Goal: Transaction & Acquisition: Purchase product/service

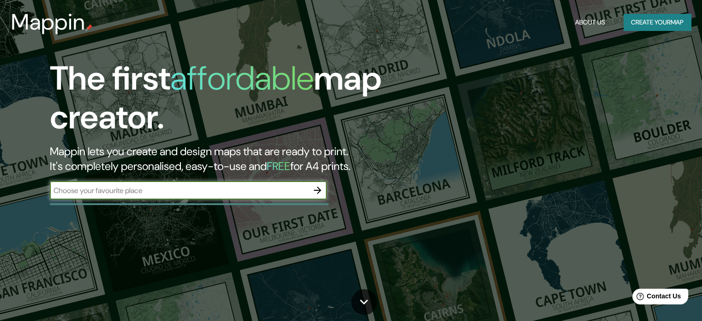
click at [174, 184] on div "​" at bounding box center [188, 190] width 277 height 18
click at [171, 188] on input "text" at bounding box center [179, 190] width 258 height 11
type input "[GEOGRAPHIC_DATA]"
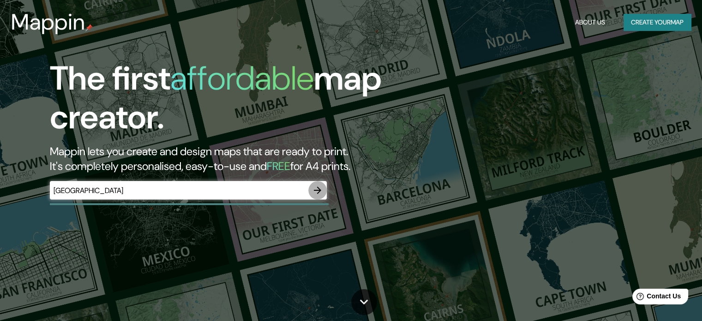
click at [313, 193] on icon "button" at bounding box center [317, 190] width 11 height 11
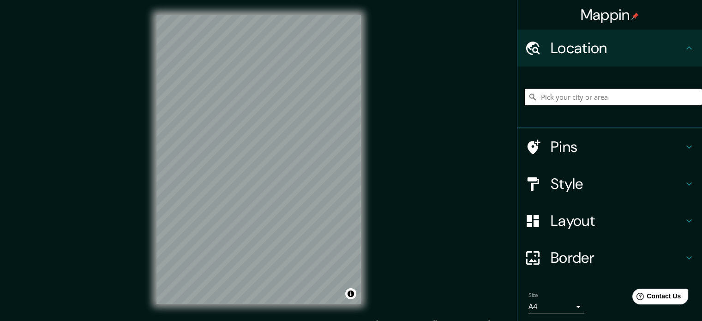
click at [572, 99] on input "Pick your city or area" at bounding box center [613, 97] width 177 height 17
paste input "[GEOGRAPHIC_DATA]"
type input "Noord, [GEOGRAPHIC_DATA], [GEOGRAPHIC_DATA], [GEOGRAPHIC_DATA]"
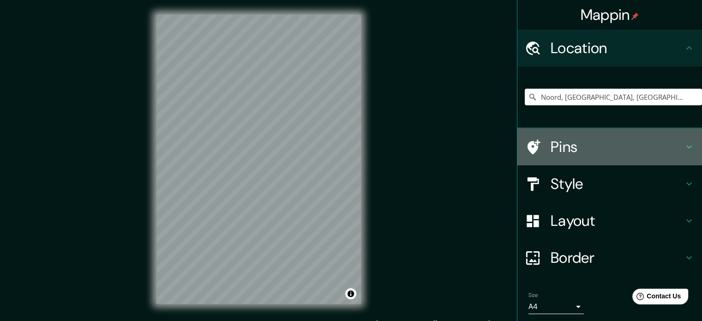
click at [563, 151] on h4 "Pins" at bounding box center [616, 147] width 133 height 18
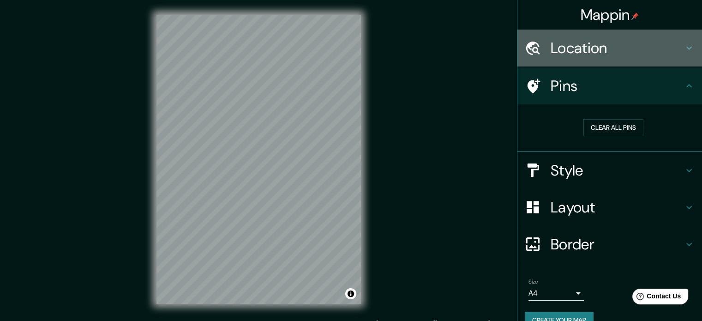
click at [632, 43] on h4 "Location" at bounding box center [616, 48] width 133 height 18
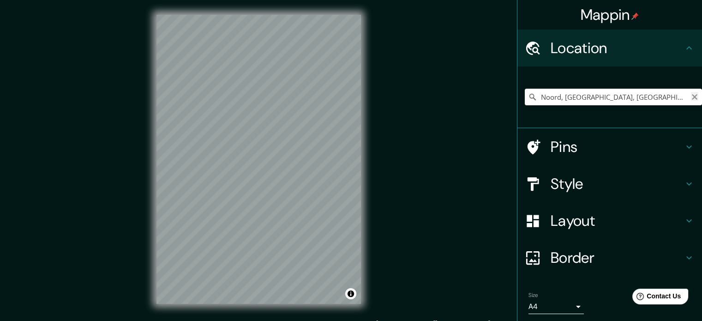
click at [691, 97] on icon "Clear" at bounding box center [694, 96] width 7 height 7
click at [71, 163] on div "Mappin Location [GEOGRAPHIC_DATA], 29096 [GEOGRAPHIC_DATA][PERSON_NAME], [GEOGR…" at bounding box center [351, 166] width 702 height 333
click at [632, 97] on input "[GEOGRAPHIC_DATA], 29096 [GEOGRAPHIC_DATA][PERSON_NAME], [GEOGRAPHIC_DATA], [GE…" at bounding box center [613, 97] width 177 height 17
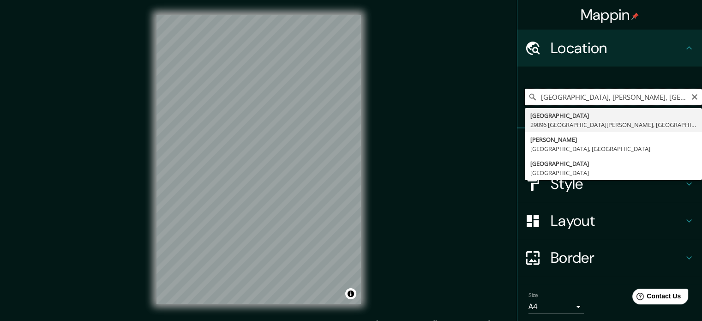
type input "[GEOGRAPHIC_DATA], 29096 [GEOGRAPHIC_DATA][PERSON_NAME], [GEOGRAPHIC_DATA], [GE…"
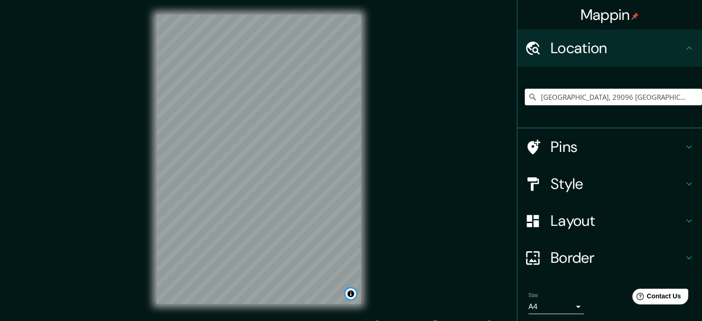
click at [350, 296] on button "Toggle attribution" at bounding box center [350, 293] width 11 height 11
click at [335, 290] on link "Improve this map" at bounding box center [321, 293] width 46 height 6
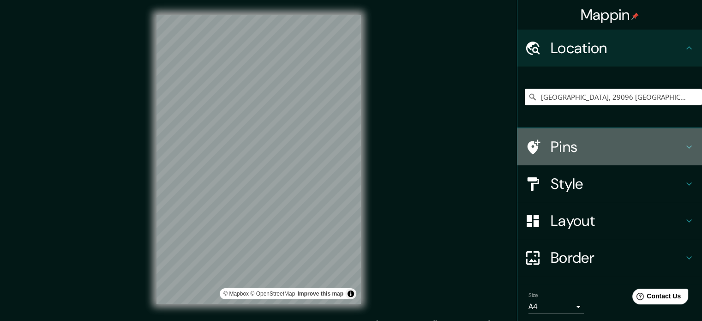
click at [568, 149] on h4 "Pins" at bounding box center [616, 147] width 133 height 18
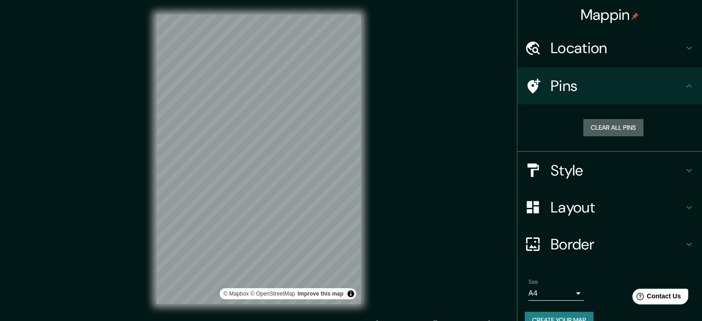
click at [592, 129] on button "Clear all pins" at bounding box center [613, 127] width 60 height 17
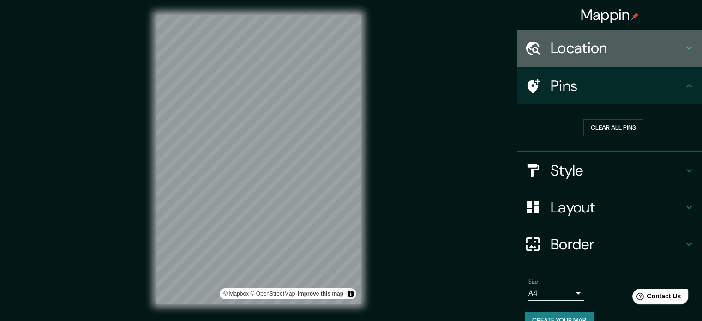
click at [592, 54] on h4 "Location" at bounding box center [616, 48] width 133 height 18
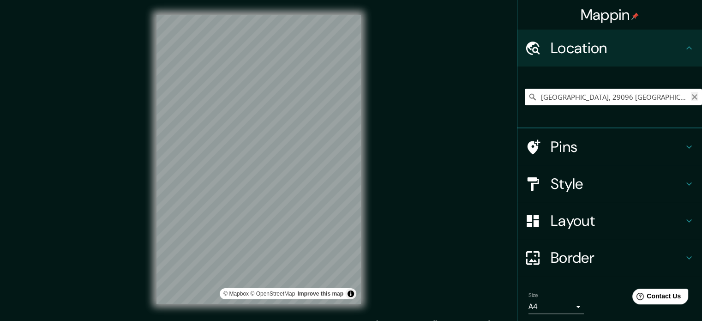
click at [691, 97] on icon "Clear" at bounding box center [694, 96] width 7 height 7
paste input "16.693862° -93.002804°"
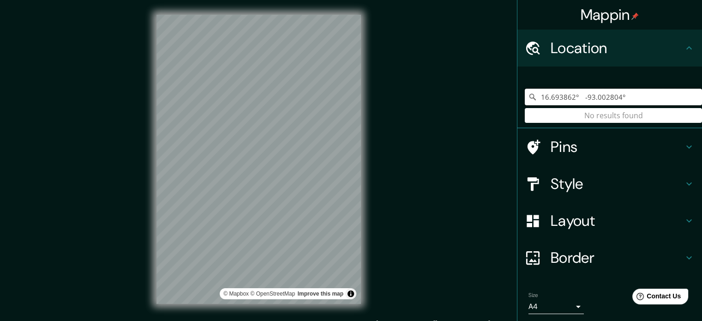
click at [576, 99] on input "16.693862° -93.002804°" at bounding box center [613, 97] width 177 height 17
type input "16.693862°,-93.002804°"
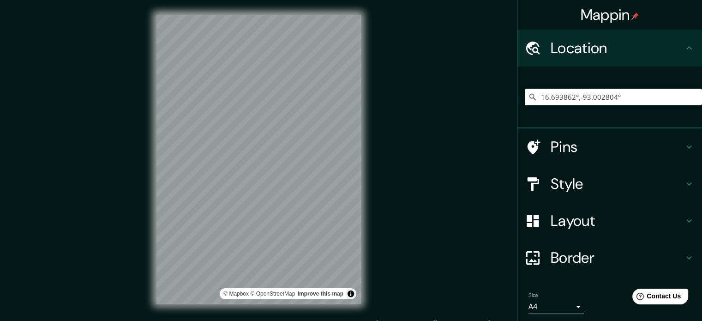
click at [597, 111] on div "16.693862°,-93.002804° No results found" at bounding box center [613, 97] width 177 height 46
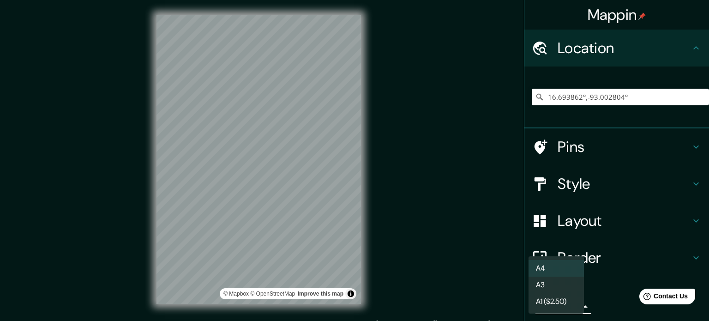
click at [552, 307] on body "Mappin Location [GEOGRAPHIC_DATA] No results found Pins Style Layout Border Cho…" at bounding box center [354, 160] width 709 height 321
click at [548, 278] on li "A3" at bounding box center [555, 284] width 55 height 17
click at [537, 304] on body "Mappin Location [GEOGRAPHIC_DATA] No results found Pins Style Layout Border Cho…" at bounding box center [354, 160] width 709 height 321
click at [547, 269] on li "A4" at bounding box center [555, 268] width 55 height 17
type input "single"
